Goal: Task Accomplishment & Management: Complete application form

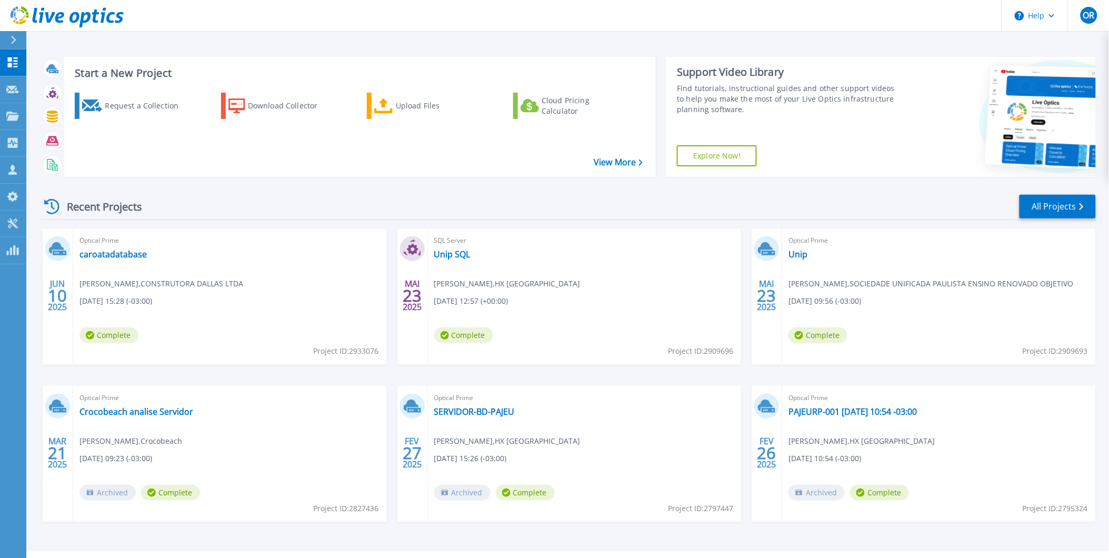
click at [720, 153] on link "Explore Now!" at bounding box center [717, 155] width 80 height 21
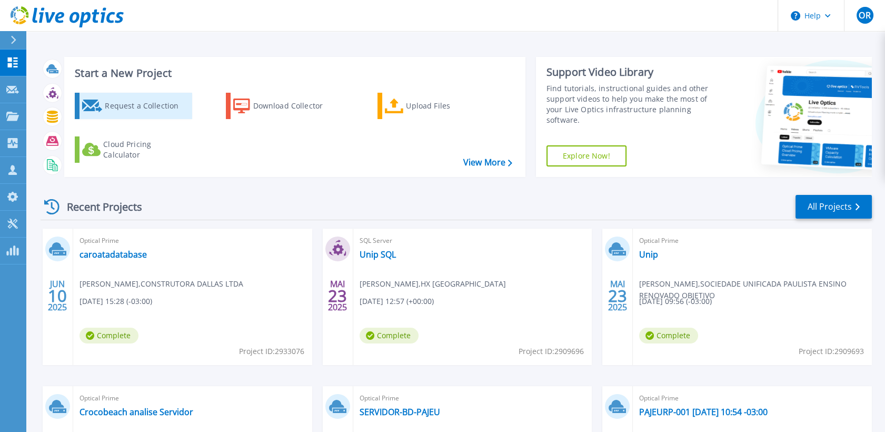
click at [155, 112] on div "Request a Collection" at bounding box center [147, 105] width 84 height 21
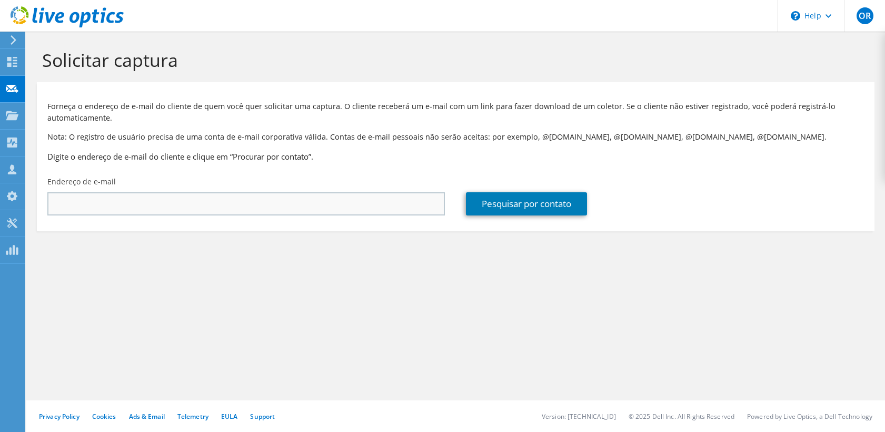
click at [206, 203] on input "text" at bounding box center [245, 203] width 397 height 23
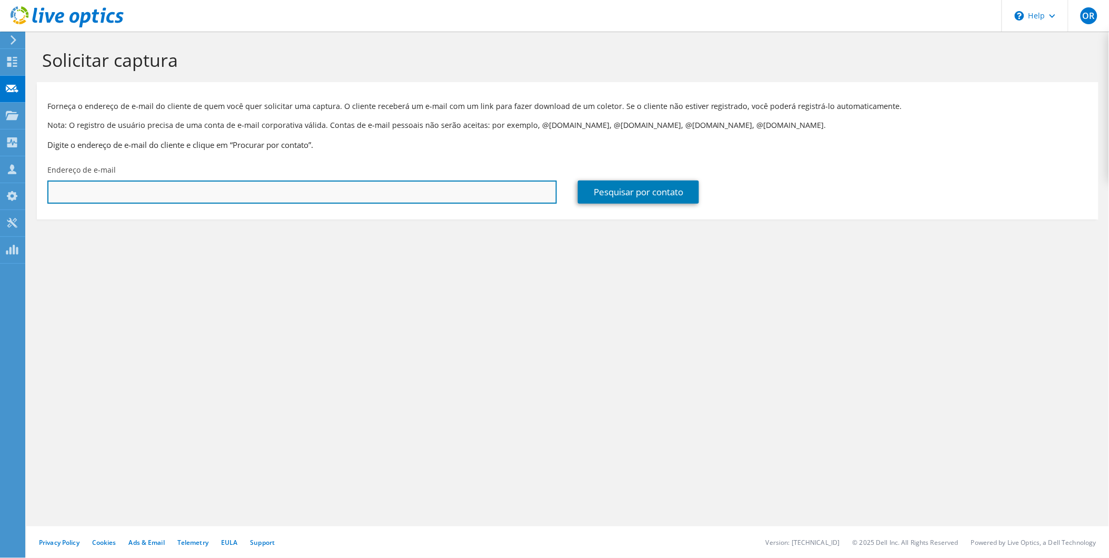
click at [390, 190] on input "text" at bounding box center [302, 192] width 510 height 23
click at [377, 188] on input "text" at bounding box center [302, 192] width 510 height 23
paste input "[PERSON_NAME][EMAIL_ADDRESS][DOMAIN_NAME]"
type input "[PERSON_NAME][EMAIL_ADDRESS][DOMAIN_NAME]"
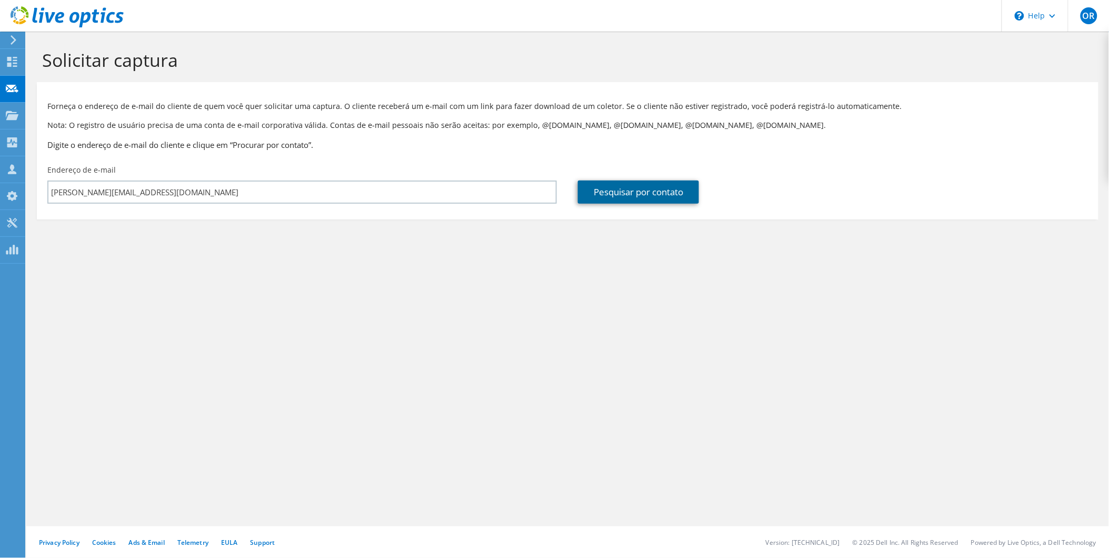
click at [631, 196] on link "Pesquisar por contato" at bounding box center [638, 192] width 121 height 23
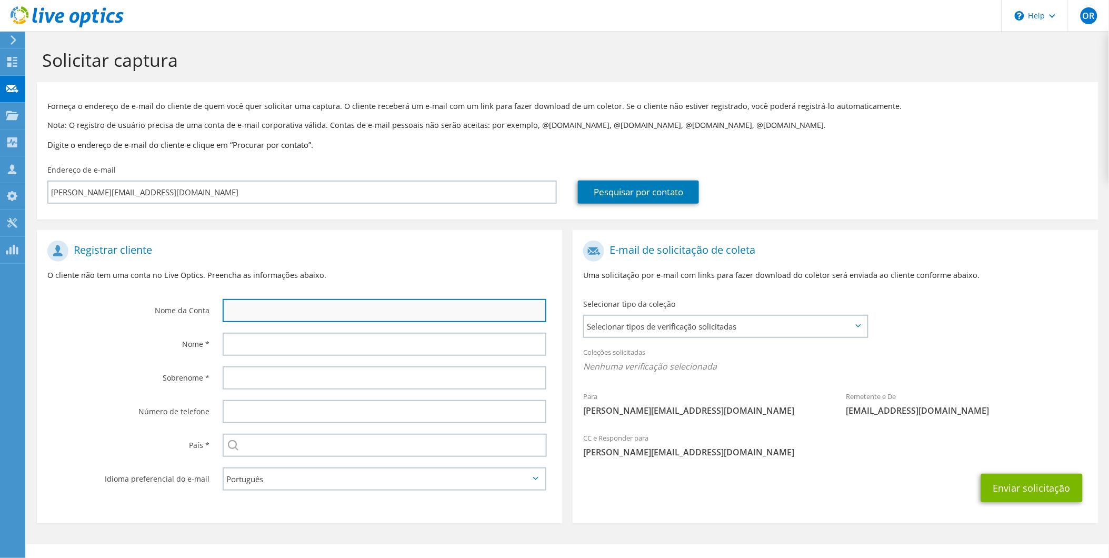
click at [343, 308] on input "text" at bounding box center [385, 310] width 324 height 23
type input "l"
type input "[PERSON_NAME]"
drag, startPoint x: 343, startPoint y: 308, endPoint x: 218, endPoint y: 313, distance: 125.4
click at [218, 313] on div "[PERSON_NAME]" at bounding box center [387, 311] width 351 height 34
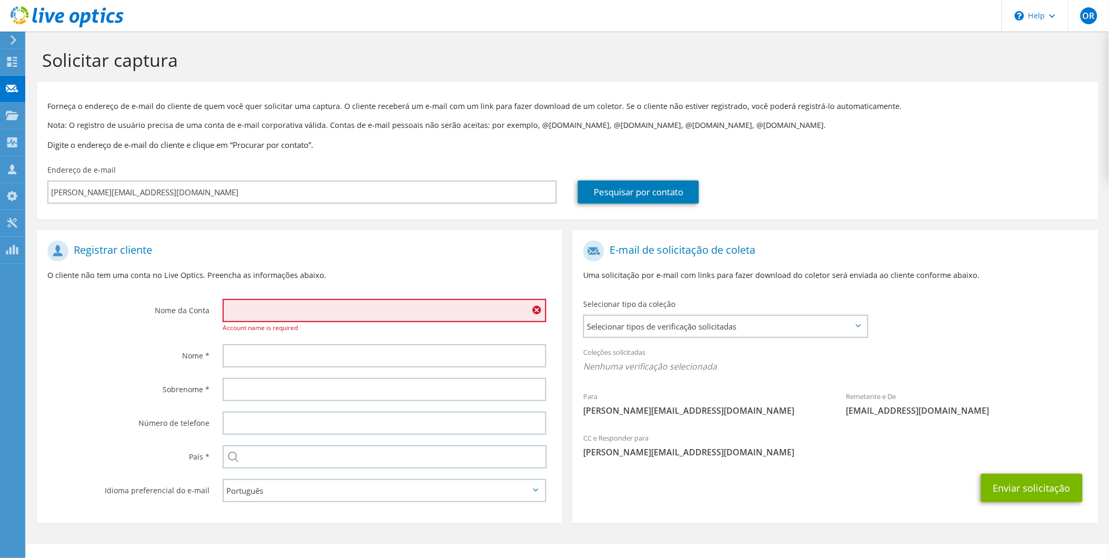
click at [285, 307] on input "text" at bounding box center [385, 310] width 324 height 23
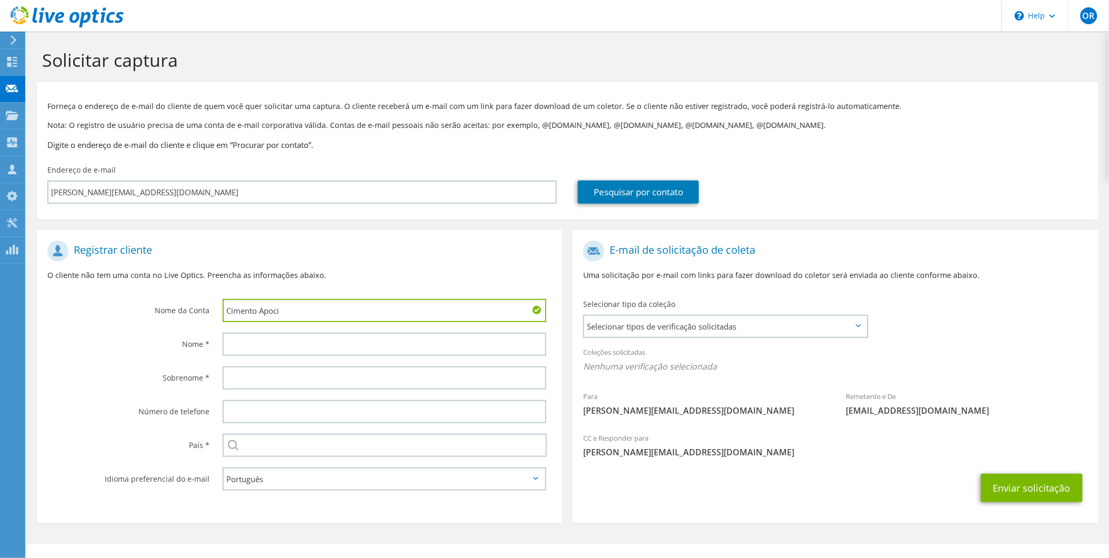
click at [277, 312] on input "Cimento Apoci" at bounding box center [385, 310] width 324 height 23
type input "Cimento Apodi"
click at [325, 340] on input "text" at bounding box center [385, 344] width 324 height 23
type input "[PERSON_NAME]"
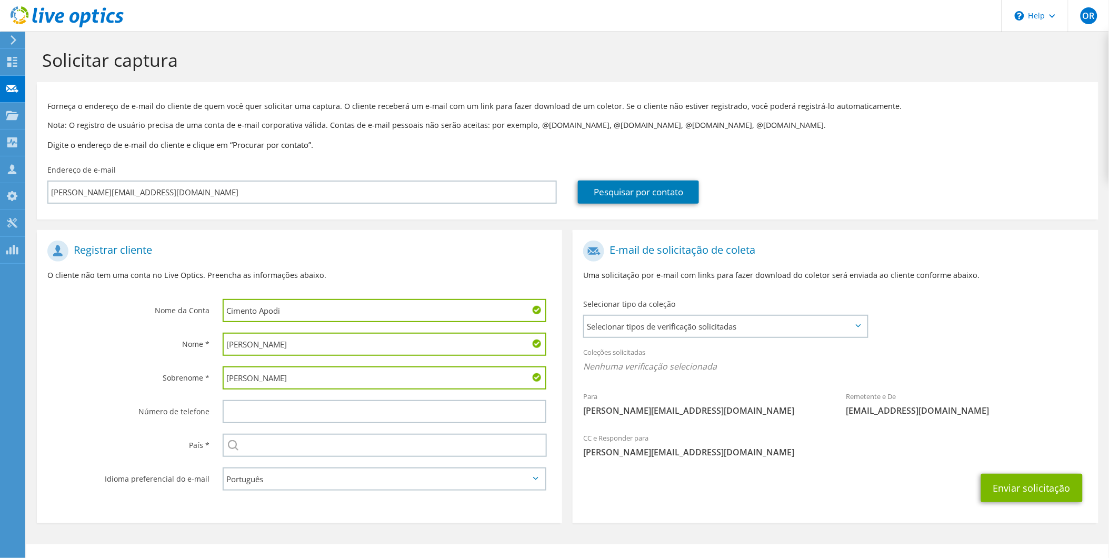
type input "[PERSON_NAME]"
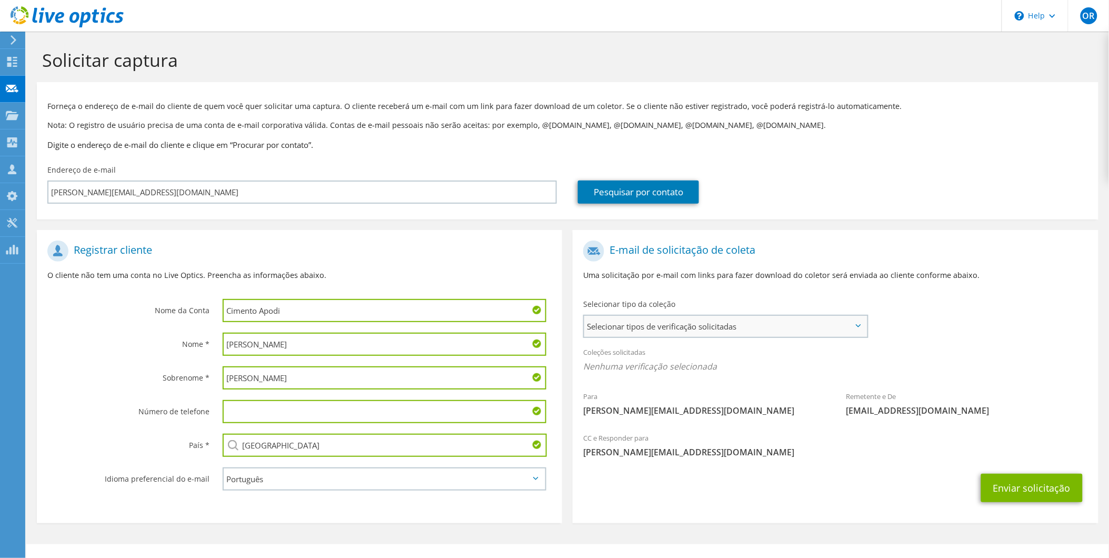
type input "[GEOGRAPHIC_DATA]"
click at [645, 327] on span "Selecionar tipos de verificação solicitadas" at bounding box center [725, 326] width 283 height 21
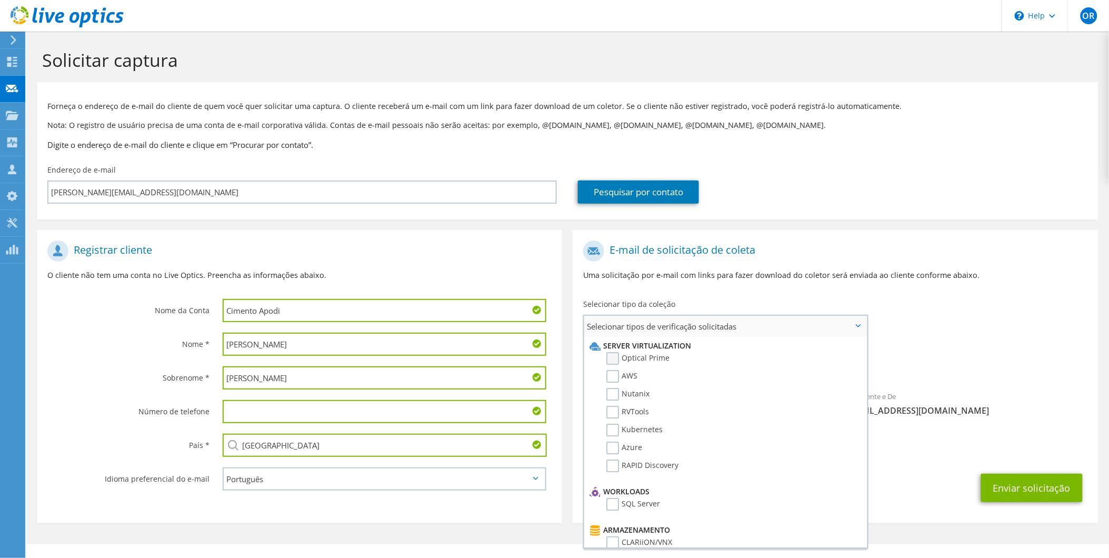
click at [618, 359] on label "Optical Prime" at bounding box center [637, 358] width 63 height 13
click at [0, 0] on input "Optical Prime" at bounding box center [0, 0] width 0 height 0
click at [802, 330] on span "Selecionar tipos de verificação solicitadas" at bounding box center [725, 326] width 283 height 21
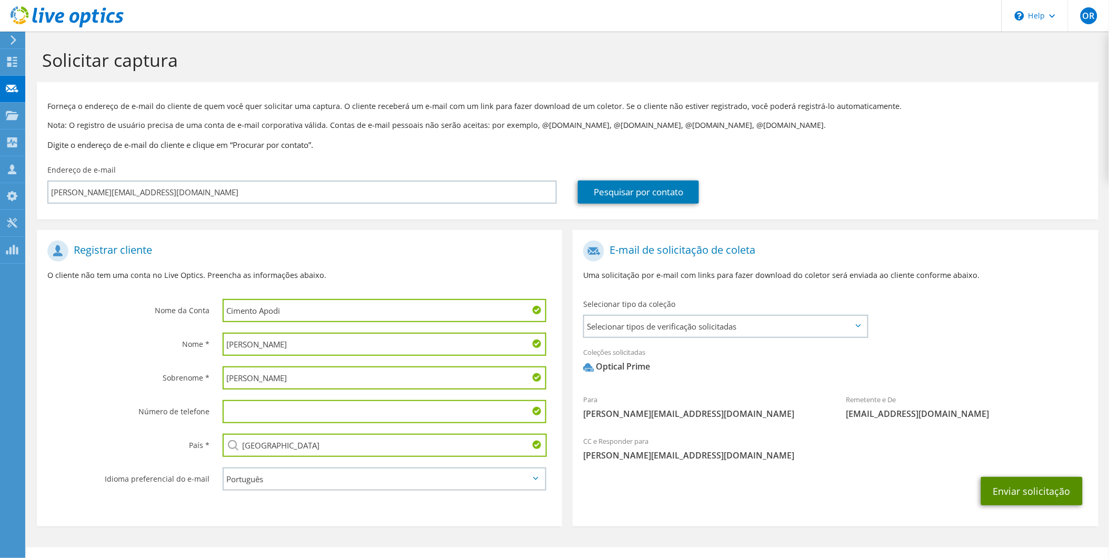
click at [884, 431] on button "Enviar solicitação" at bounding box center [1032, 491] width 102 height 28
